Goal: Use online tool/utility: Utilize a website feature to perform a specific function

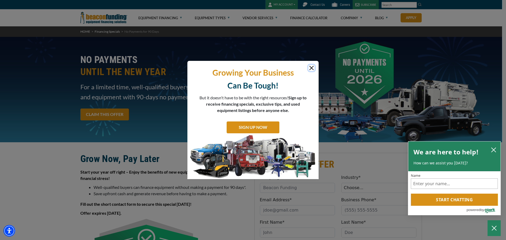
click at [310, 68] on button "Close" at bounding box center [311, 68] width 6 height 6
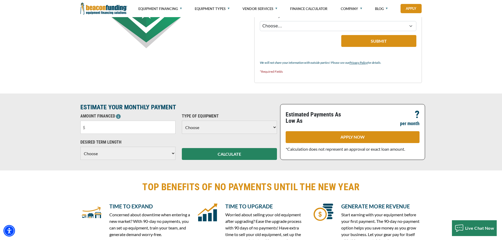
scroll to position [316, 0]
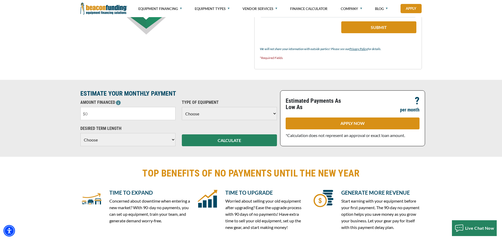
click at [117, 114] on input "text" at bounding box center [127, 113] width 95 height 13
type input "$38,000"
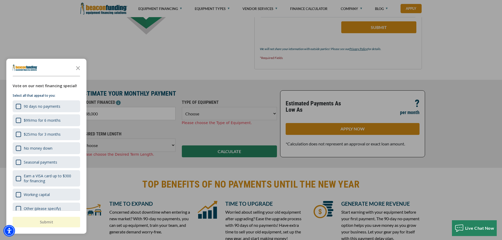
click at [216, 111] on div "button" at bounding box center [251, 120] width 502 height 240
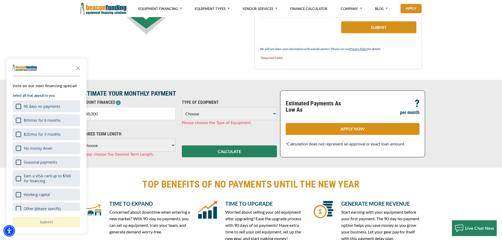
click at [212, 117] on select "Choose Backhoe Boom/Bucket Truck Chipper Commercial Mower Crane DTG/DTF Printin…" at bounding box center [229, 113] width 95 height 13
select select "1"
click at [182, 107] on select "Choose Backhoe Boom/Bucket Truck Chipper Commercial Mower Crane DTG/DTF Printin…" at bounding box center [229, 113] width 95 height 13
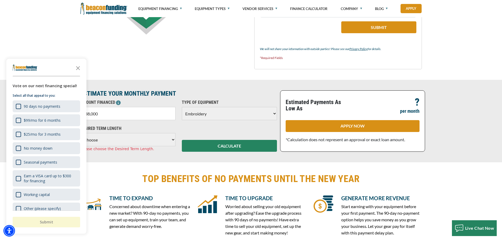
click at [124, 143] on select "Choose 36 Months 48 Months 60 Months" at bounding box center [127, 139] width 95 height 13
click at [80, 133] on select "Choose 36 Months 48 Months 60 Months" at bounding box center [127, 139] width 95 height 13
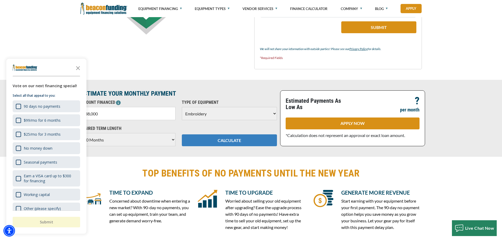
click at [226, 138] on button "CALCULATE" at bounding box center [229, 140] width 95 height 12
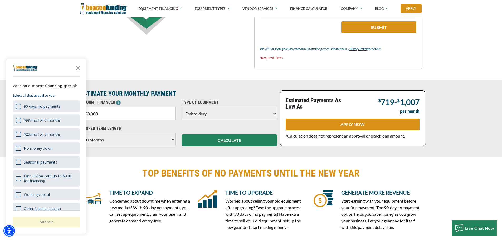
click at [107, 153] on div "ESTIMATE YOUR MONTHLY PAYMENT AMOUNT FINANCED $38,000 Please enter the Amount F…" at bounding box center [251, 118] width 502 height 77
click at [80, 69] on icon "Close the survey" at bounding box center [78, 67] width 11 height 11
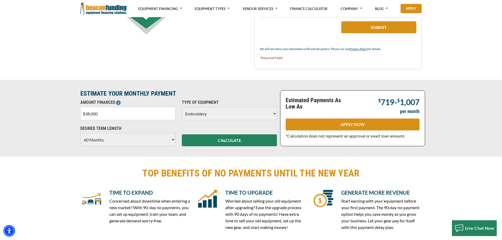
click at [171, 137] on select "Choose 36 Months 48 Months 60 Months" at bounding box center [127, 139] width 95 height 13
click at [80, 133] on select "Choose 36 Months 48 Months 60 Months" at bounding box center [127, 139] width 95 height 13
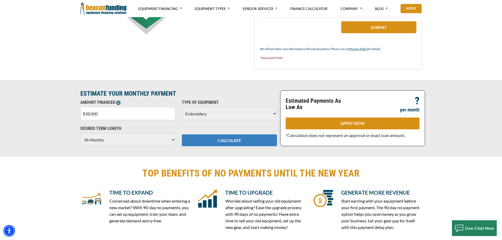
click at [236, 142] on button "CALCULATE" at bounding box center [229, 140] width 95 height 12
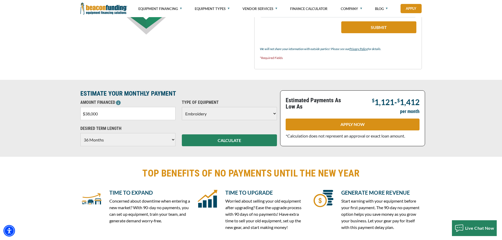
click at [173, 139] on select "Choose 36 Months 48 Months 60 Months" at bounding box center [127, 139] width 95 height 13
select select "48"
click at [80, 133] on select "Choose 36 Months 48 Months 60 Months" at bounding box center [127, 139] width 95 height 13
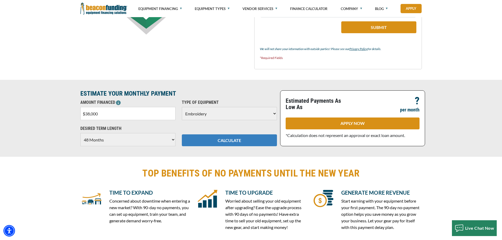
click at [216, 142] on button "CALCULATE" at bounding box center [229, 140] width 95 height 12
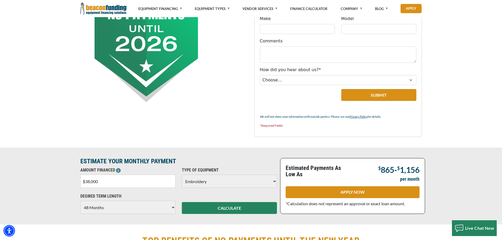
scroll to position [237, 0]
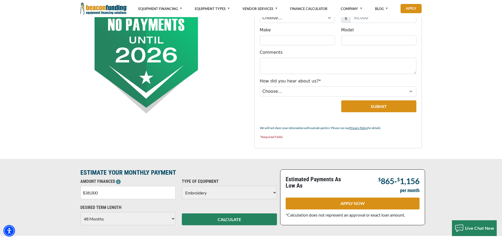
drag, startPoint x: 104, startPoint y: 193, endPoint x: 59, endPoint y: 190, distance: 45.4
click at [59, 190] on div "ESTIMATE YOUR MONTHLY PAYMENT AMOUNT FINANCED $38,000 Please enter the Amount F…" at bounding box center [251, 197] width 502 height 77
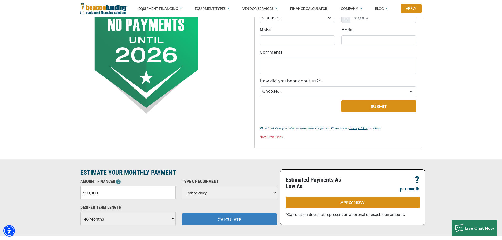
click at [234, 219] on button "CALCULATE" at bounding box center [229, 219] width 95 height 12
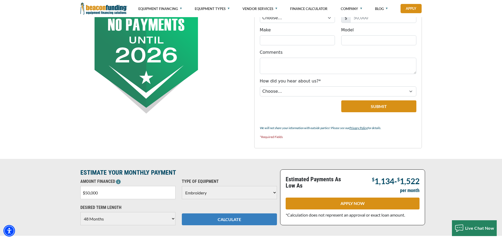
click at [218, 222] on button "CALCULATE" at bounding box center [229, 219] width 95 height 12
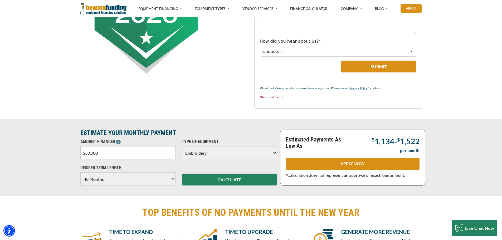
scroll to position [316, 0]
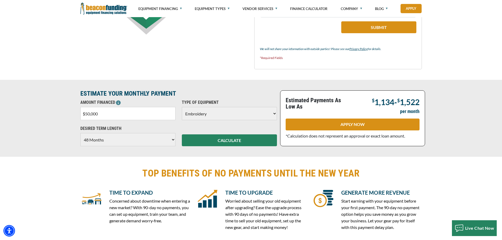
drag, startPoint x: 108, startPoint y: 114, endPoint x: 0, endPoint y: 120, distance: 108.3
click at [0, 122] on div "ESTIMATE YOUR MONTHLY PAYMENT AMOUNT FINANCED $50,000 Please enter the Amount F…" at bounding box center [251, 118] width 502 height 77
type input "$100,000"
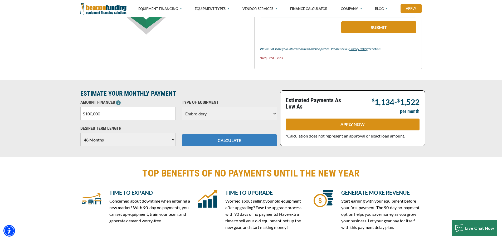
click at [226, 136] on button "CALCULATE" at bounding box center [229, 140] width 95 height 12
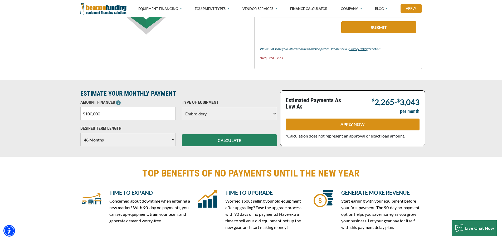
drag, startPoint x: 175, startPoint y: 140, endPoint x: 171, endPoint y: 141, distance: 4.7
click at [175, 140] on select "Choose 36 Months 48 Months 60 Months 72 Months" at bounding box center [127, 139] width 95 height 13
select select "72"
click at [80, 133] on select "Choose 36 Months 48 Months 60 Months 72 Months" at bounding box center [127, 139] width 95 height 13
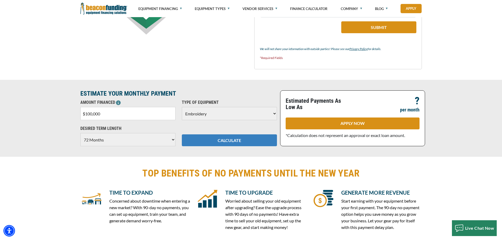
click at [224, 139] on button "CALCULATE" at bounding box center [229, 140] width 95 height 12
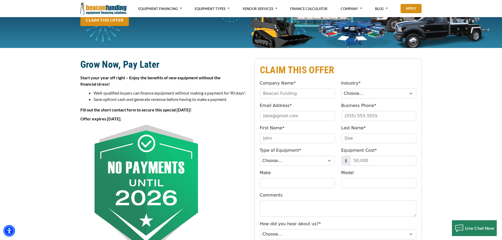
scroll to position [0, 0]
